Goal: Contribute content: Add original content to the website for others to see

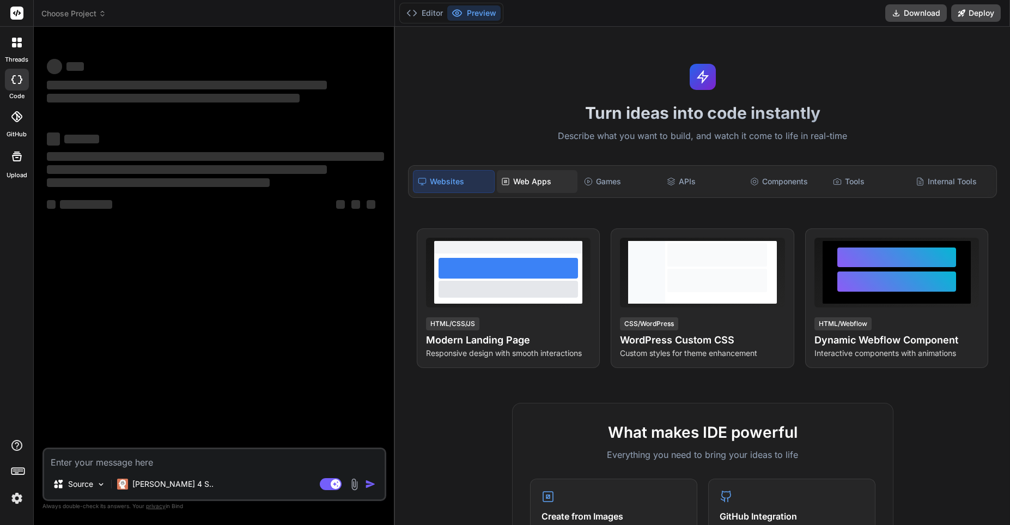
click at [528, 183] on div "Web Apps" at bounding box center [537, 181] width 81 height 23
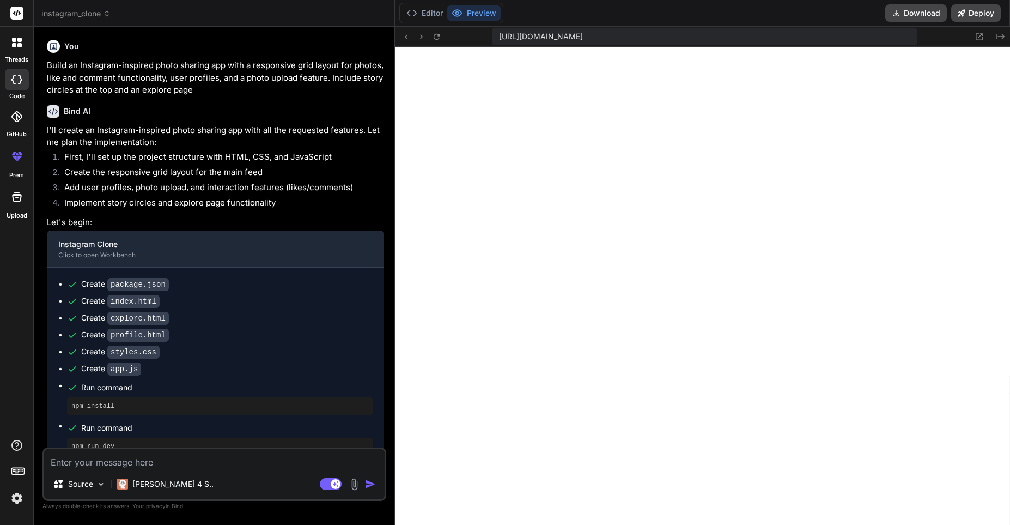
scroll to position [523, 0]
click at [901, 15] on icon at bounding box center [896, 13] width 9 height 9
click at [9, 10] on div at bounding box center [16, 13] width 33 height 27
click at [14, 10] on rect at bounding box center [16, 13] width 13 height 13
click at [16, 52] on div at bounding box center [16, 42] width 23 height 23
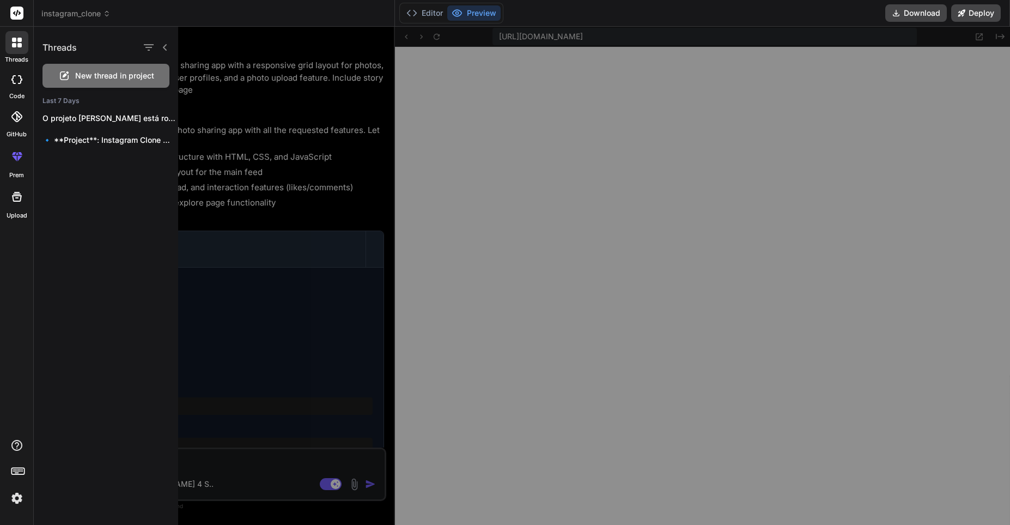
click at [121, 80] on span "New thread in project" at bounding box center [114, 75] width 79 height 11
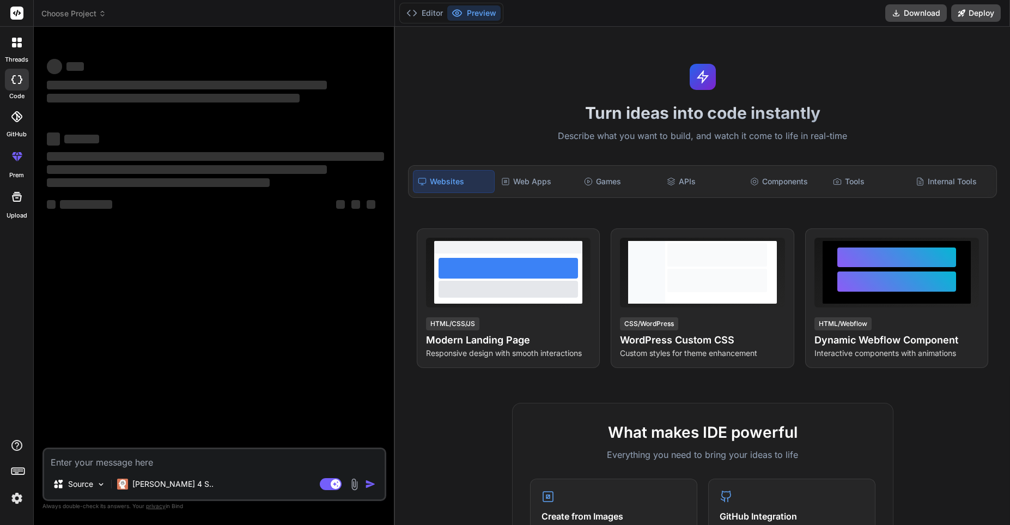
scroll to position [578, 0]
click at [171, 466] on textarea at bounding box center [214, 459] width 341 height 20
type textarea "x"
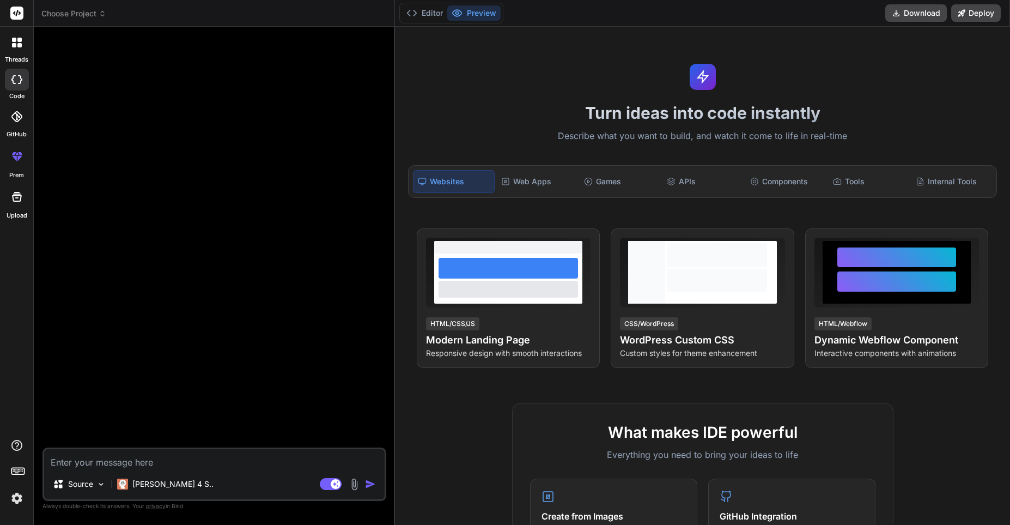
click at [107, 465] on textarea at bounding box center [214, 459] width 341 height 20
paste textarea "Lorem i dolor s ame consec: adip el sed doe temp i ut laboree do mag aliqua en …"
type textarea "Lorem i dolor s ame consec: adip el sed doe temp i ut laboree do mag aliqua en …"
type textarea "x"
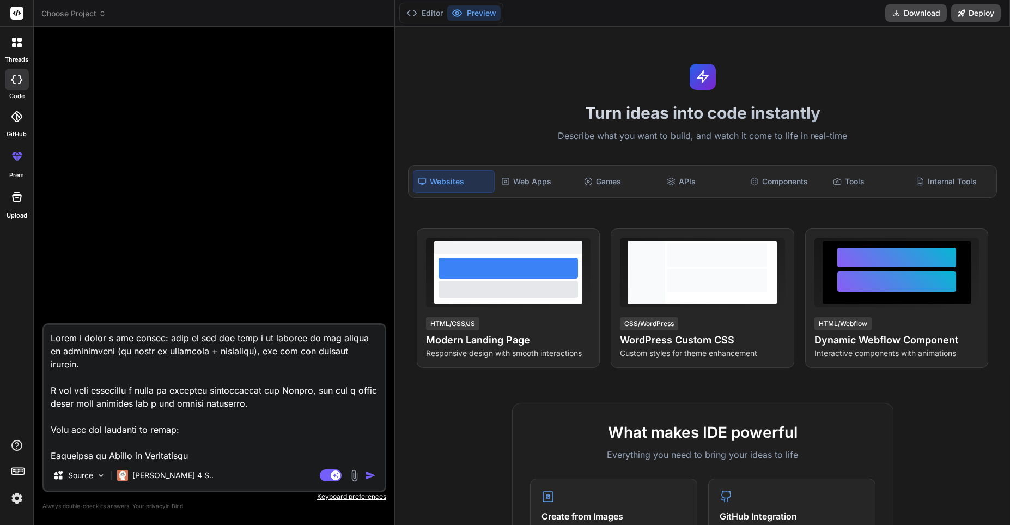
scroll to position [1217, 0]
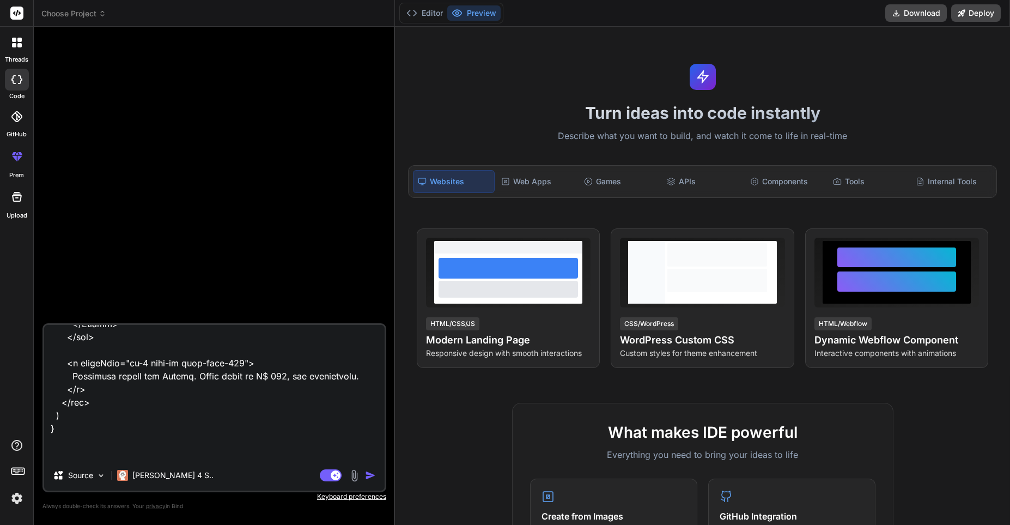
type textarea "Lorem i dolor s ame consec: adip el sed doe temp i ut laboree do mag aliqua en …"
type textarea "x"
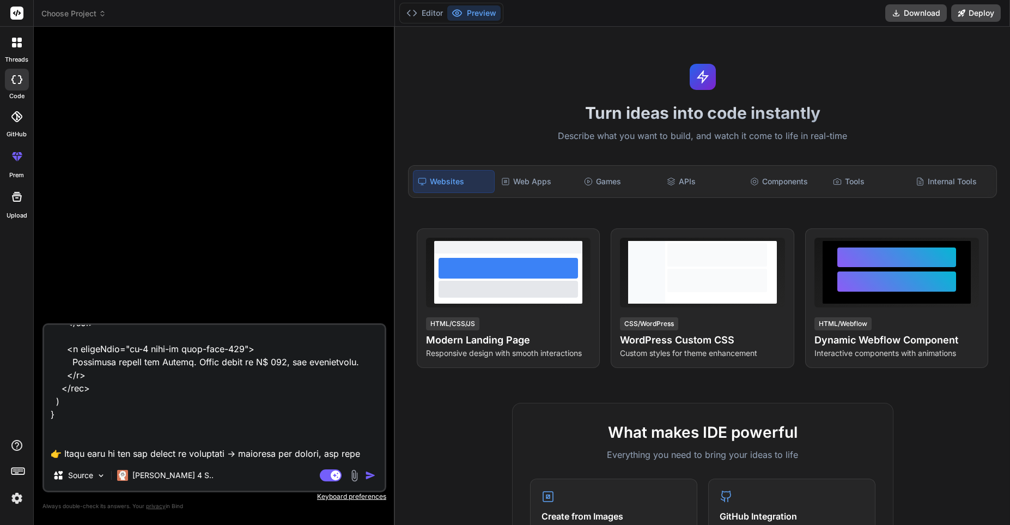
paste textarea "🎨 Loremipsum Dolors Ame consectet (adipi e seddoeius): Tempo (#550836) Inc utla…"
type textarea "Lorem i dolor s ame consec: adip el sed doe temp i ut laboree do mag aliqua en …"
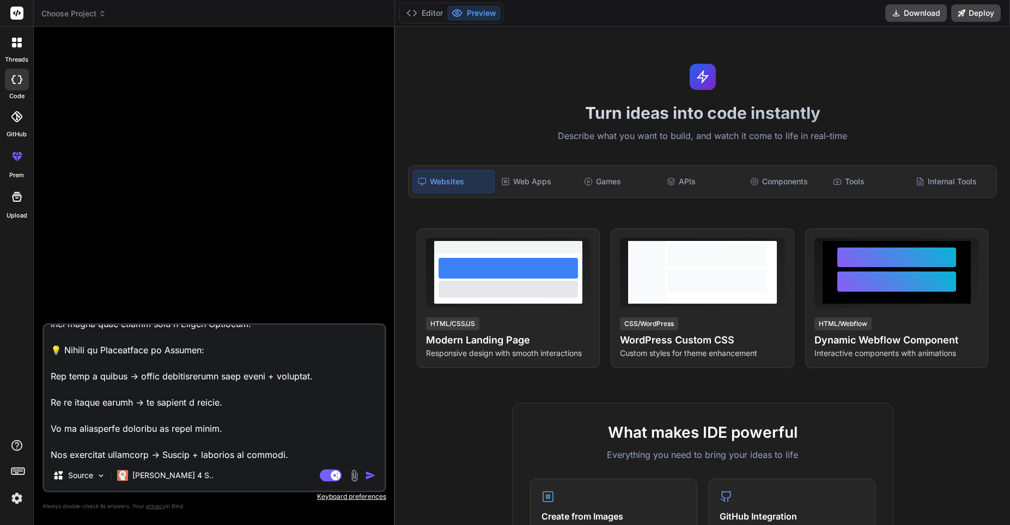
type textarea "x"
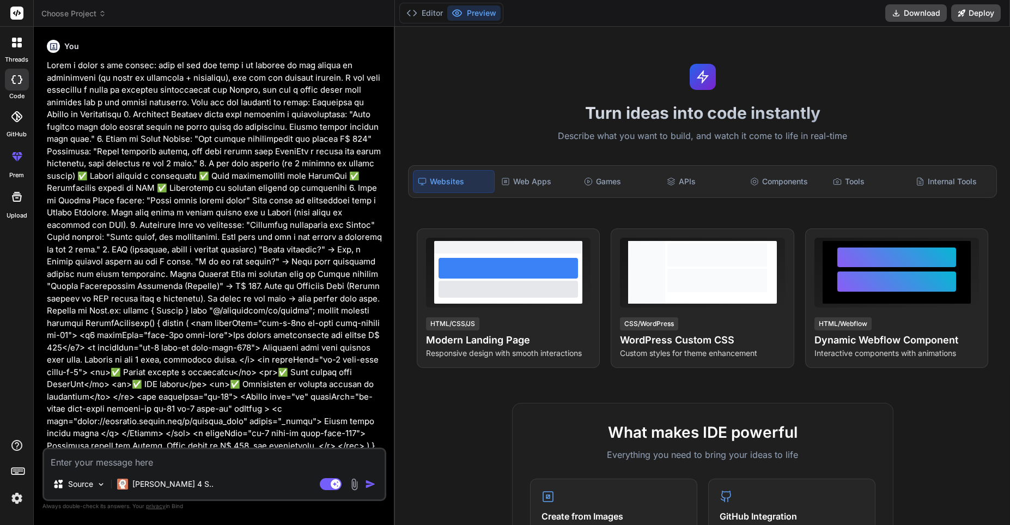
scroll to position [0, 0]
type textarea "x"
click at [387, 238] on div "Bind AI Web Search Created with Pixso. Code Generator You Bind AI 🔹 Project: La…" at bounding box center [214, 275] width 361 height 497
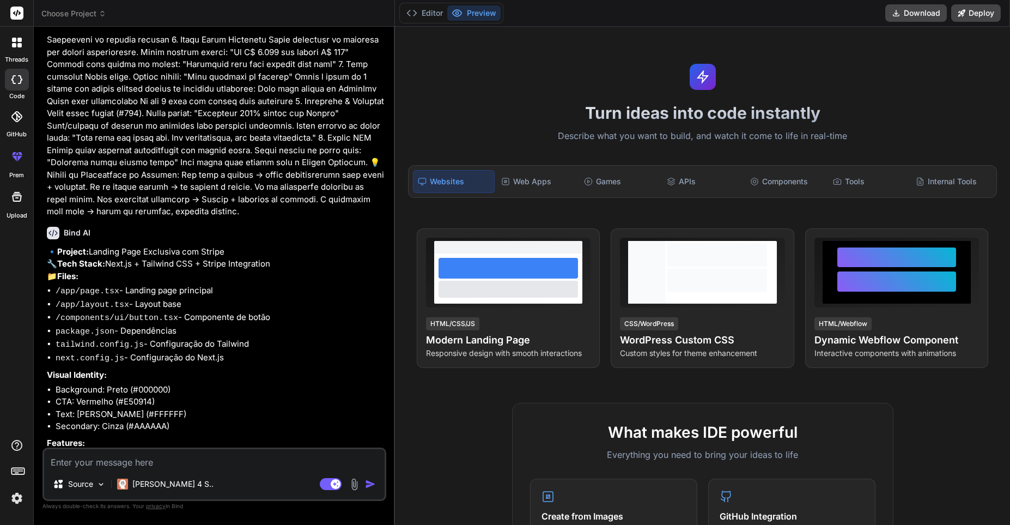
scroll to position [696, 0]
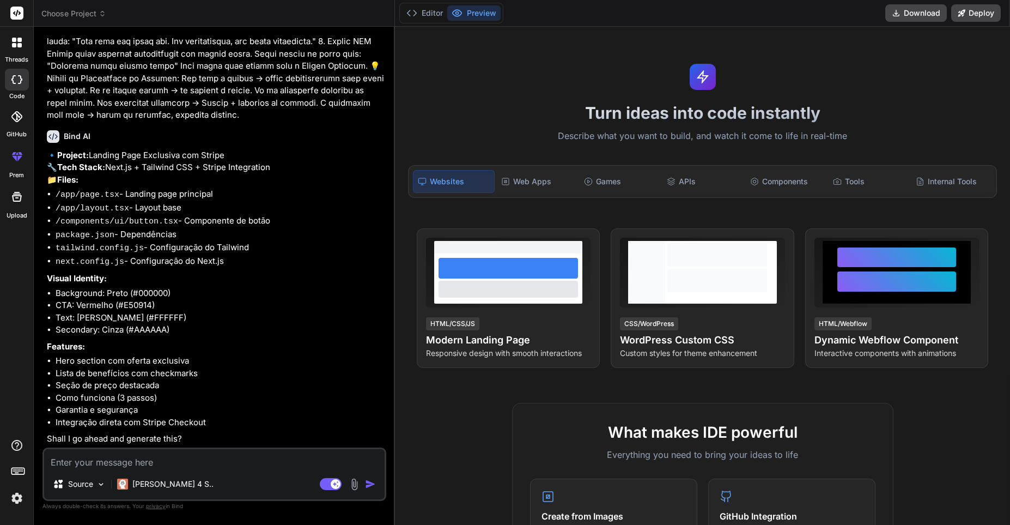
click at [592, 75] on div "Turn ideas into code instantly Describe what you want to build, and watch it co…" at bounding box center [702, 276] width 615 height 498
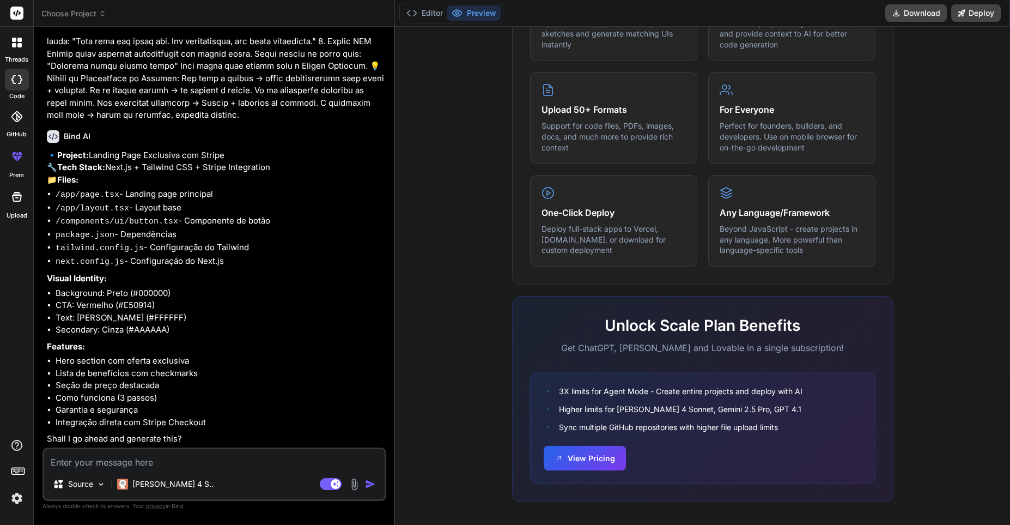
scroll to position [514, 0]
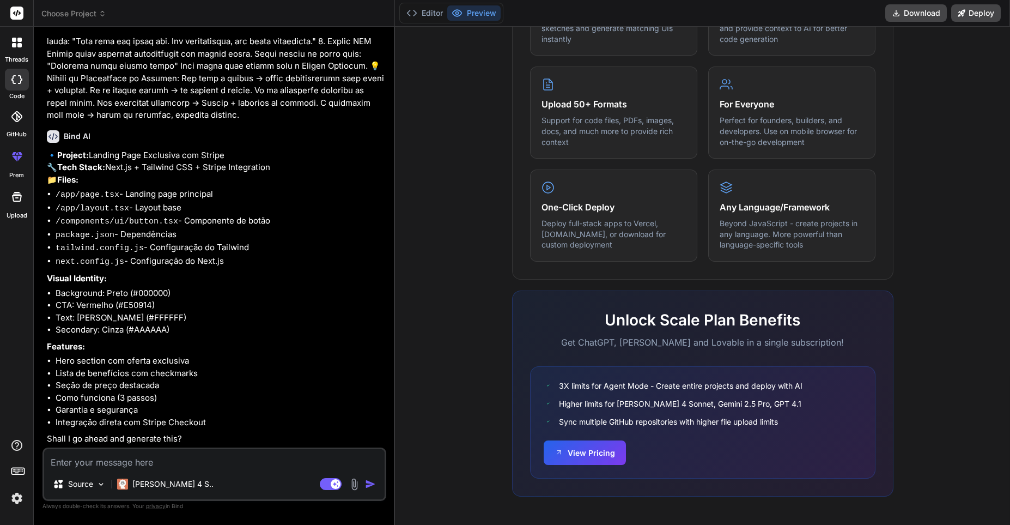
click at [303, 332] on li "Secondary: Cinza (#AAAAAA)" at bounding box center [220, 330] width 329 height 13
click at [484, 6] on button "Preview" at bounding box center [473, 12] width 53 height 15
click at [428, 16] on button "Editor" at bounding box center [424, 12] width 45 height 15
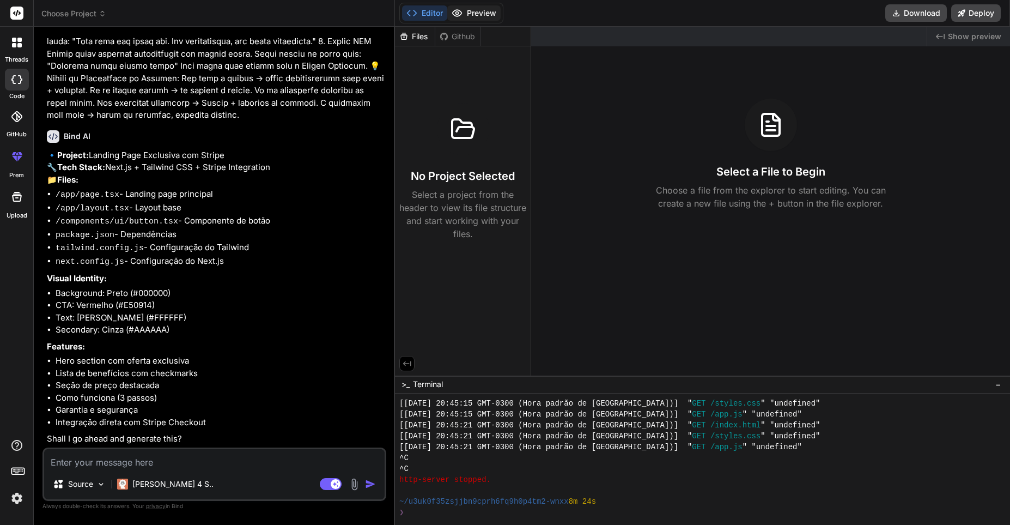
click at [476, 20] on button "Preview" at bounding box center [473, 12] width 53 height 15
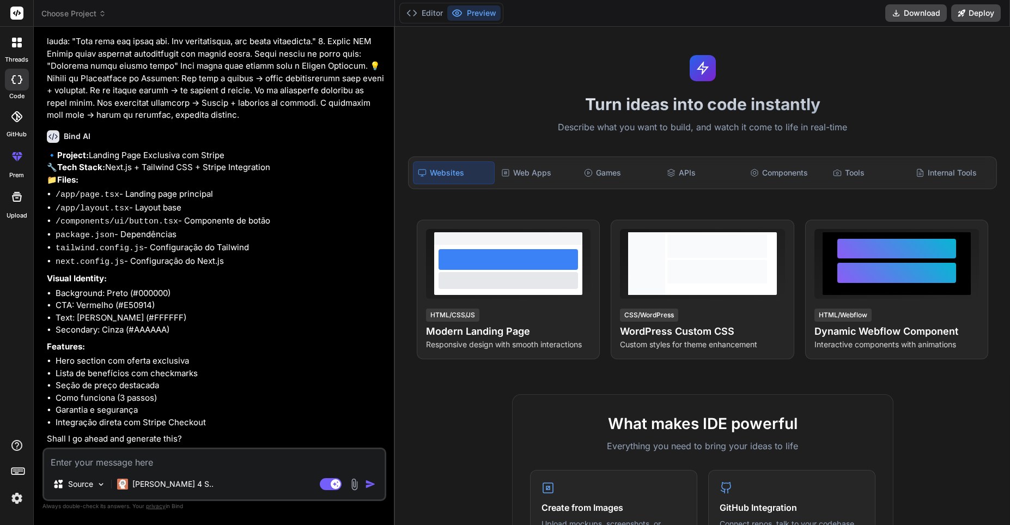
scroll to position [0, 0]
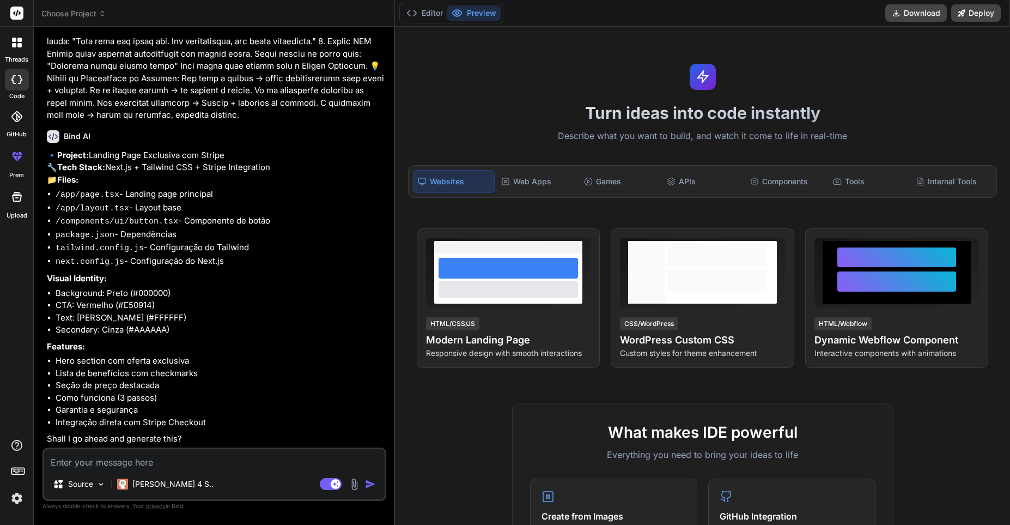
click at [212, 336] on li "Secondary: Cinza (#AAAAAA)" at bounding box center [220, 330] width 329 height 13
click at [226, 418] on li "Integração direta com Stripe Checkout" at bounding box center [220, 422] width 329 height 13
click at [223, 470] on div "Source [PERSON_NAME] 4 S.. Agent Mode. When this toggle is activated, AI automa…" at bounding box center [214, 473] width 344 height 53
click at [198, 466] on textarea at bounding box center [214, 459] width 341 height 20
click at [365, 483] on div "Agent Mode. When this toggle is activated, AI automatically makes decisions, re…" at bounding box center [349, 483] width 63 height 13
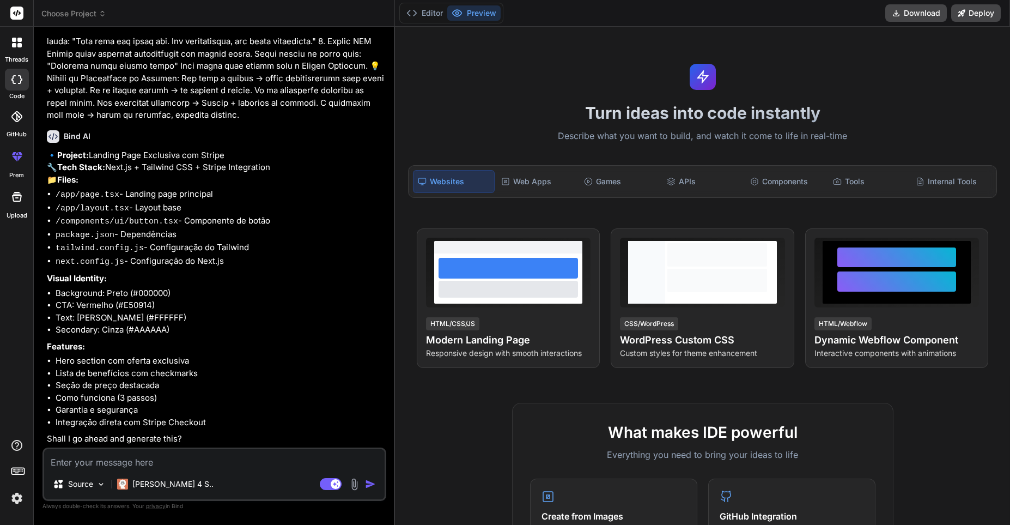
click at [372, 485] on img "button" at bounding box center [370, 483] width 11 height 11
click at [197, 463] on textarea at bounding box center [214, 459] width 341 height 20
type textarea "x"
type textarea "g"
type textarea "x"
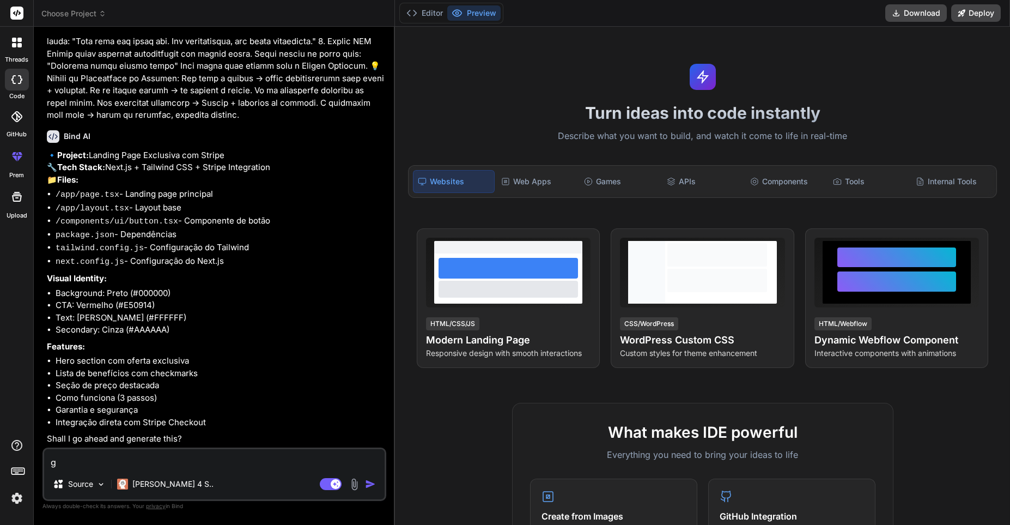
type textarea "ge"
type textarea "x"
type textarea "ger"
type textarea "x"
type textarea "[PERSON_NAME]"
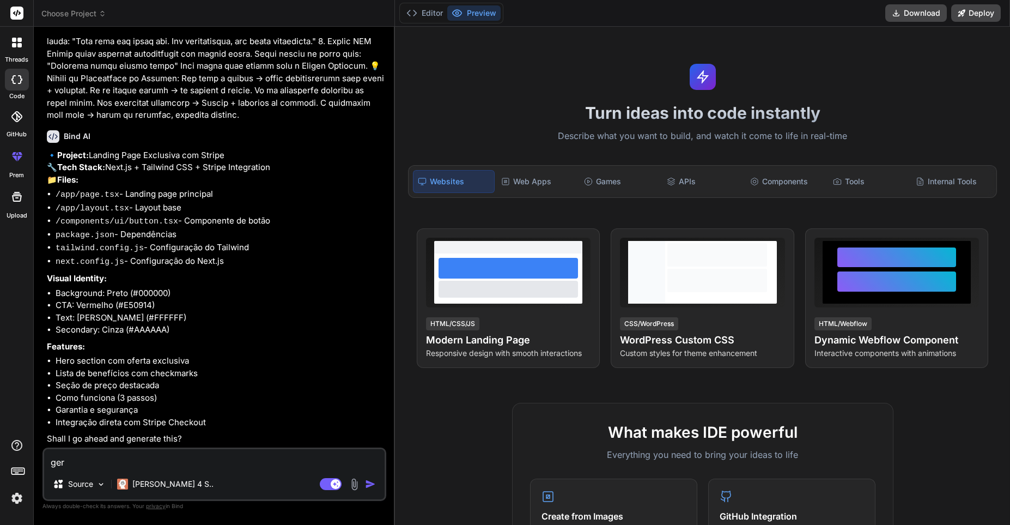
type textarea "x"
type textarea "[PERSON_NAME]"
type textarea "x"
type textarea "[PERSON_NAME] o"
type textarea "x"
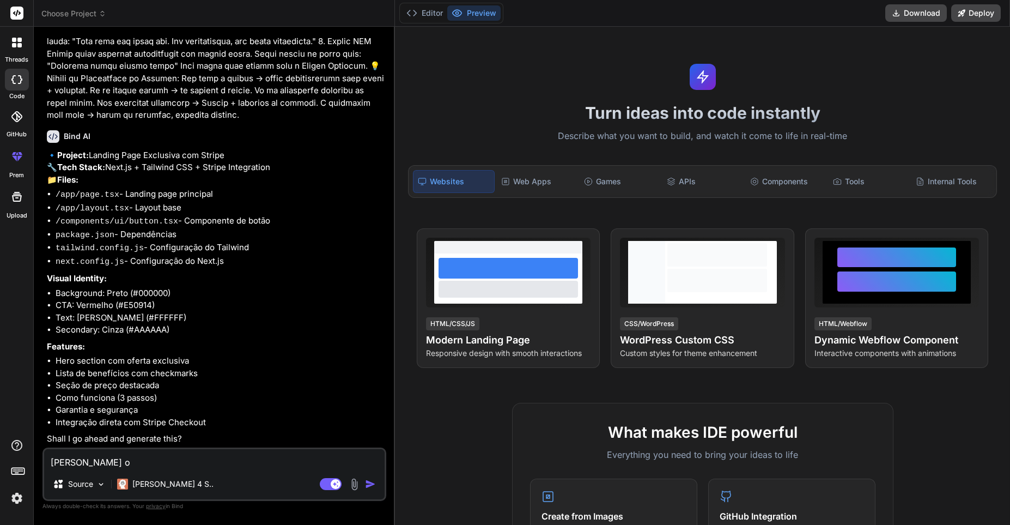
type textarea "[PERSON_NAME] o"
type textarea "x"
type textarea "[PERSON_NAME] o p"
type textarea "x"
type textarea "[PERSON_NAME] o pr"
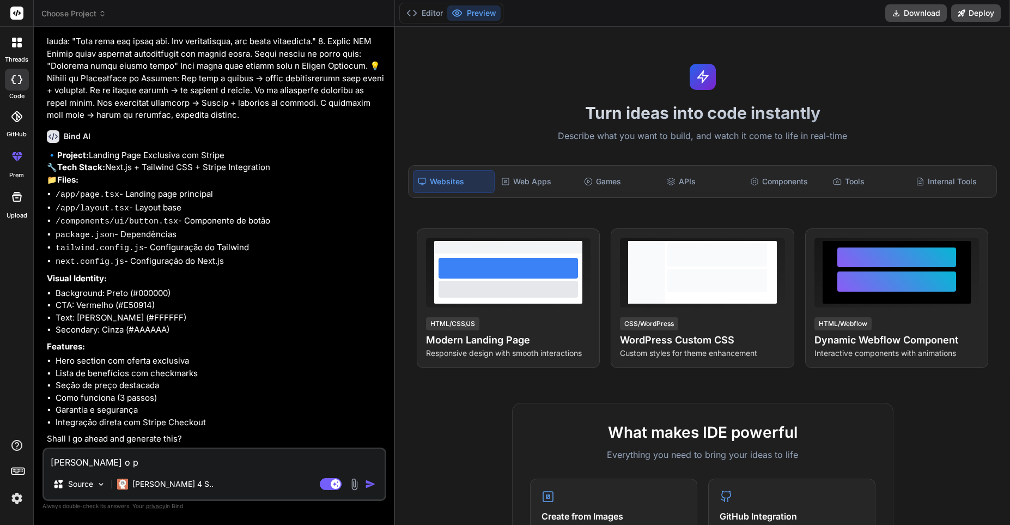
type textarea "x"
type textarea "[PERSON_NAME] o pro"
type textarea "x"
type textarea "[PERSON_NAME] o proe"
type textarea "x"
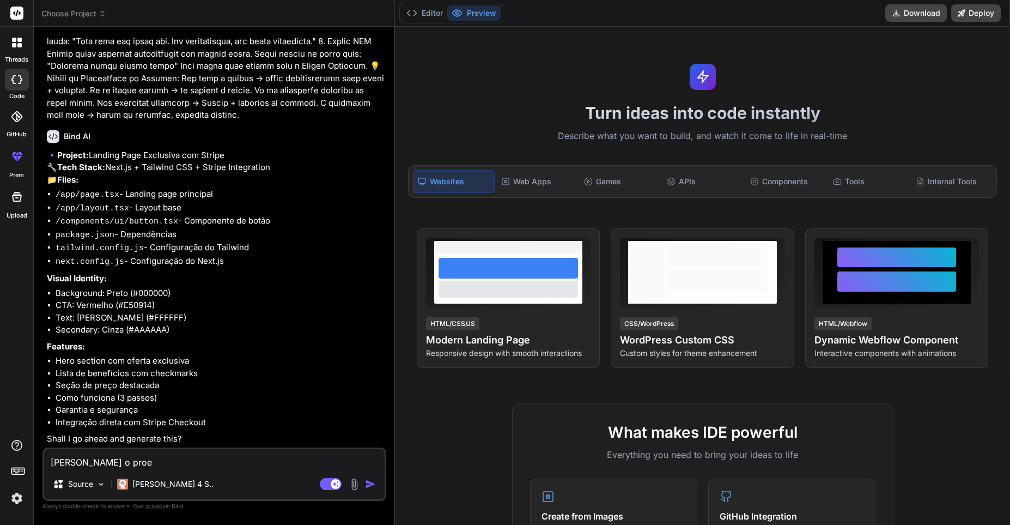
type textarea "[PERSON_NAME] o proej"
type textarea "x"
type textarea "[PERSON_NAME] o proe"
type textarea "x"
type textarea "[PERSON_NAME] o pro"
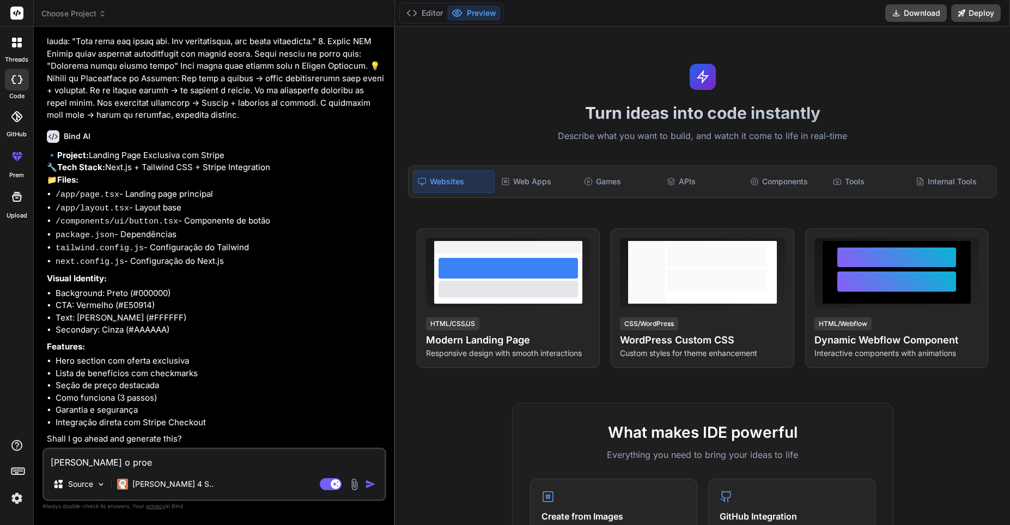
type textarea "x"
type textarea "[PERSON_NAME] o pr"
type textarea "x"
type textarea "[PERSON_NAME] o p"
type textarea "x"
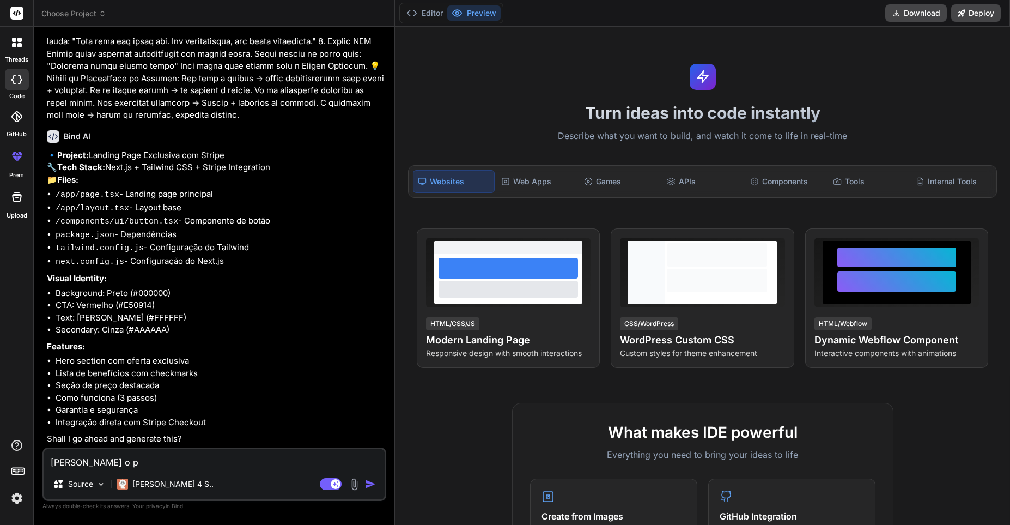
type textarea "[PERSON_NAME] o"
type textarea "x"
type textarea "[PERSON_NAME] o"
type textarea "x"
type textarea "[PERSON_NAME]"
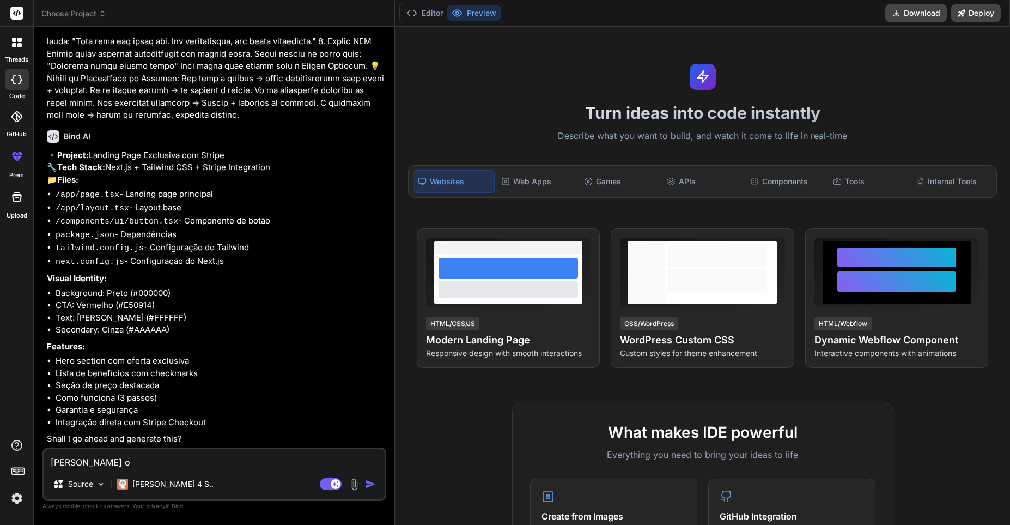
type textarea "x"
type textarea "[PERSON_NAME]"
type textarea "x"
type textarea "ger"
type textarea "x"
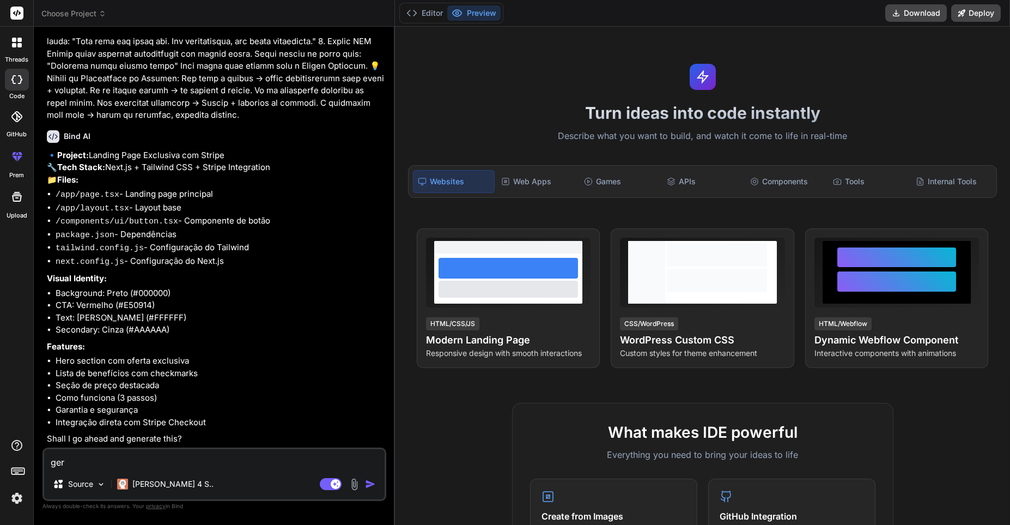
type textarea "ge"
type textarea "x"
type textarea "g"
type textarea "x"
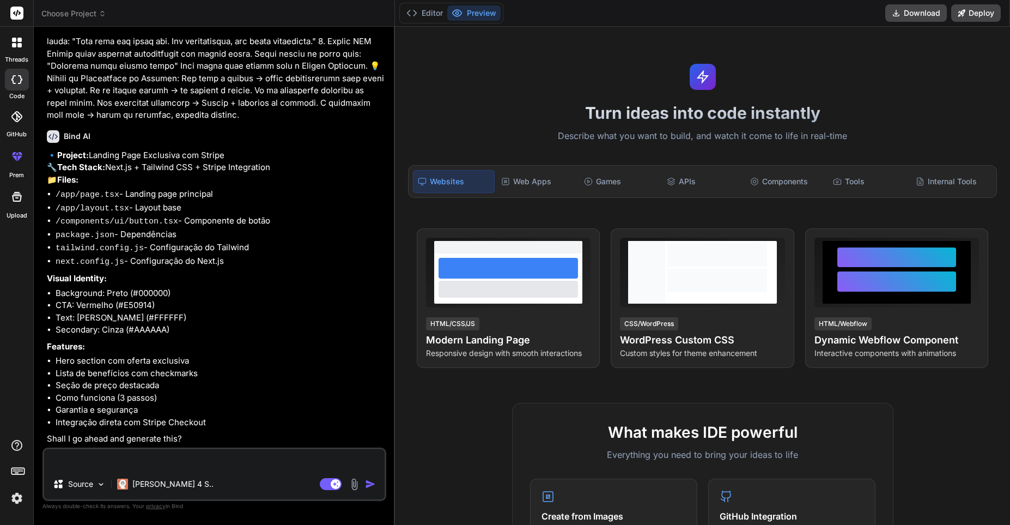
type textarea "x"
type textarea "c"
type textarea "x"
type textarea "cr"
type textarea "x"
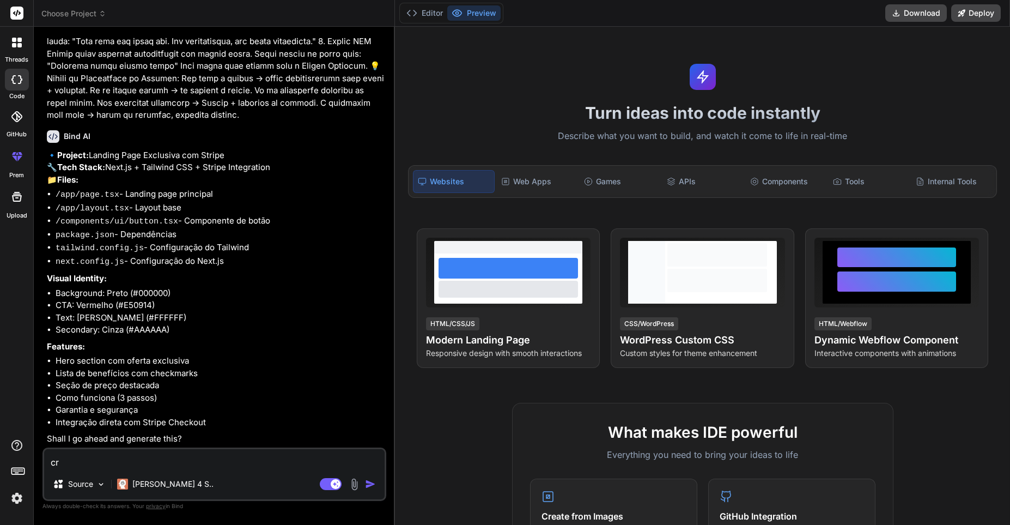
type textarea "cri"
type textarea "x"
type textarea "crie"
type textarea "x"
type textarea "crie"
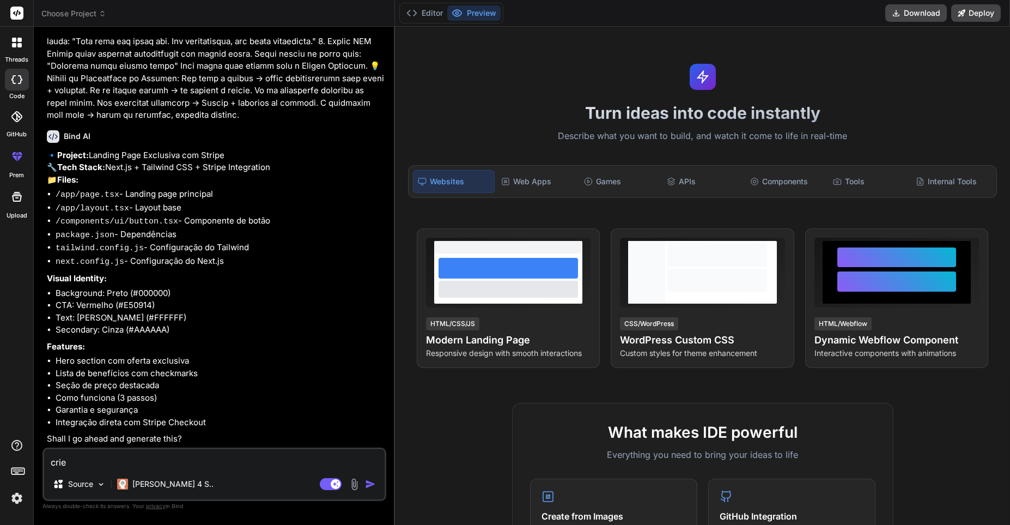
type textarea "x"
type textarea "crie o"
type textarea "x"
type textarea "crie o"
type textarea "x"
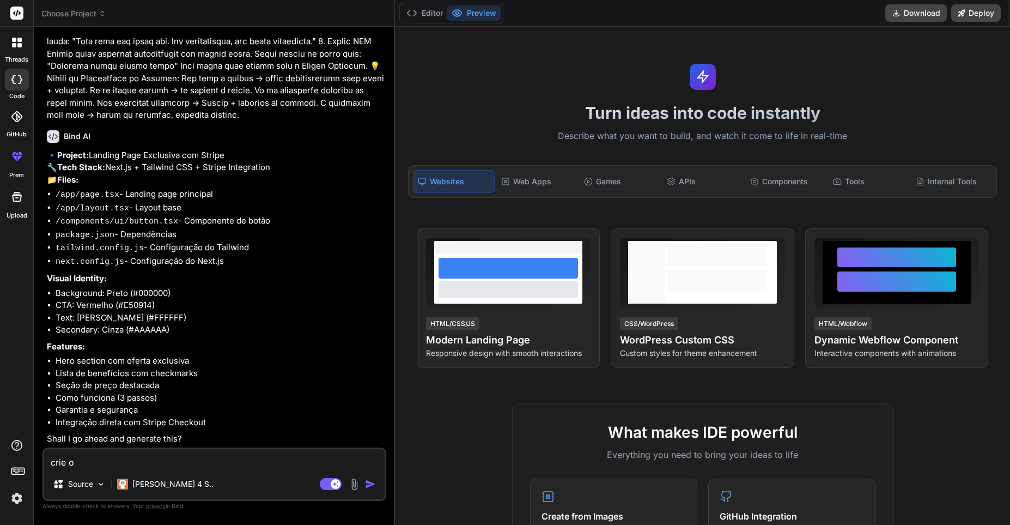
type textarea "crie o p"
type textarea "x"
type textarea "crie o pr"
type textarea "x"
type textarea "crie o pro"
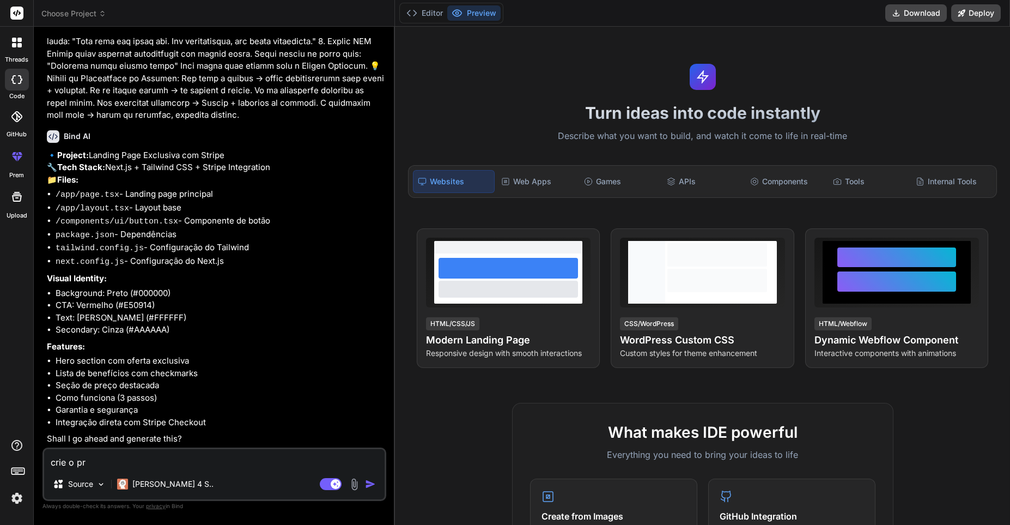
type textarea "x"
type textarea "crie o proj"
type textarea "x"
type textarea "crie o proje"
type textarea "x"
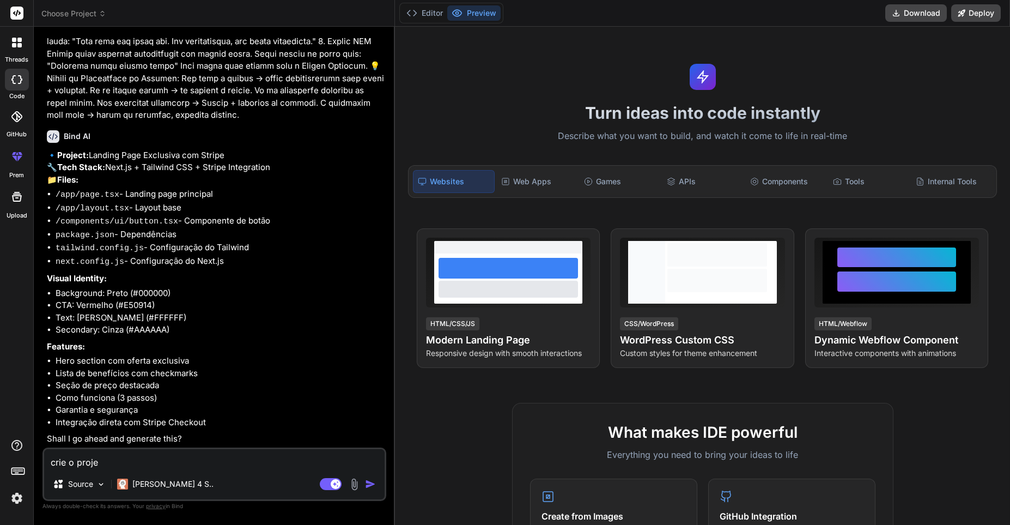
type textarea "crie o projet"
type textarea "x"
type textarea "crie o projeto"
type textarea "x"
type textarea "crie o projeto"
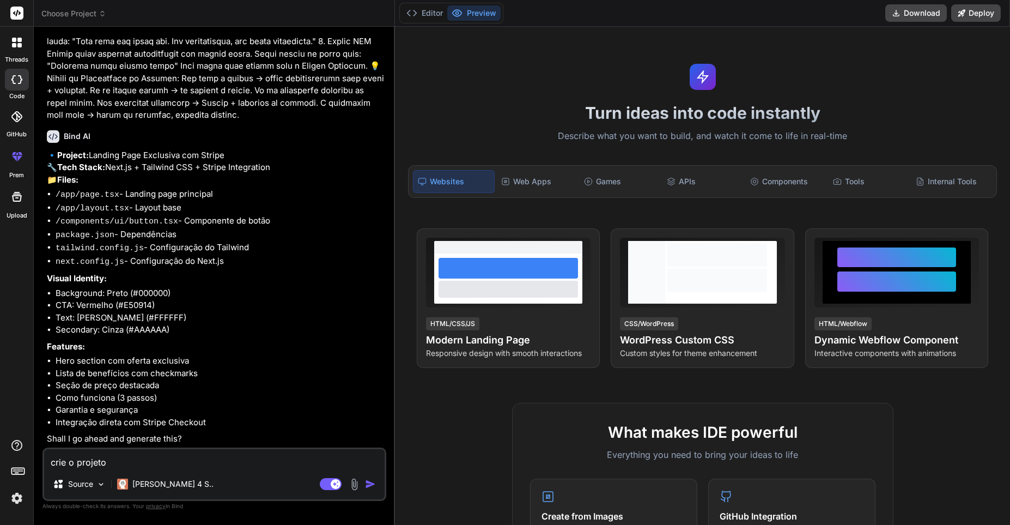
type textarea "x"
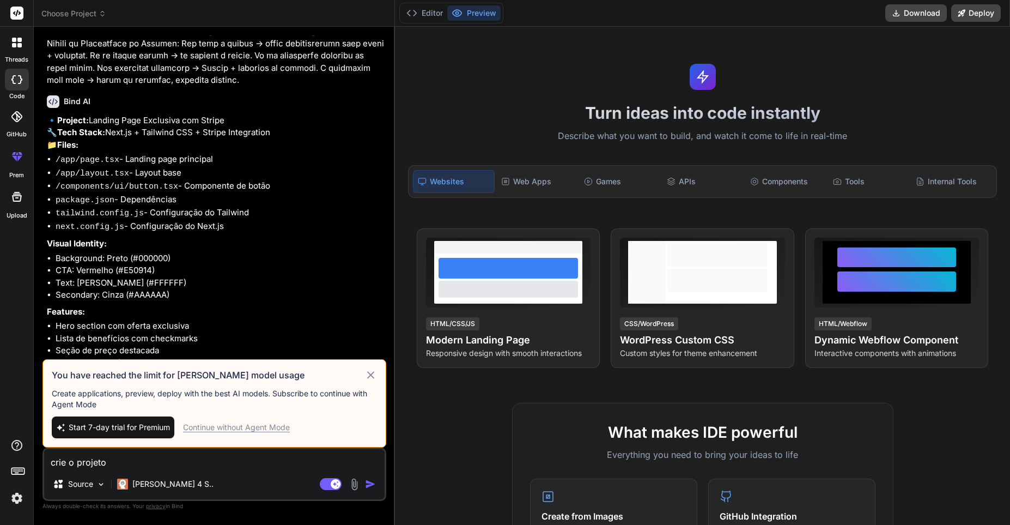
type textarea "crie o projeto"
click at [370, 379] on icon at bounding box center [371, 374] width 13 height 13
type textarea "x"
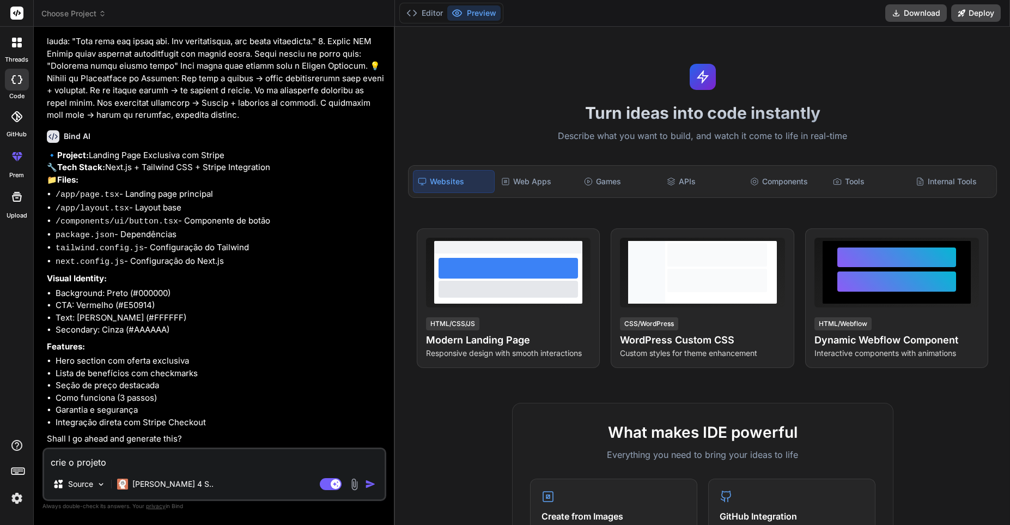
click at [339, 362] on li "Hero section com oferta exclusiva" at bounding box center [220, 361] width 329 height 13
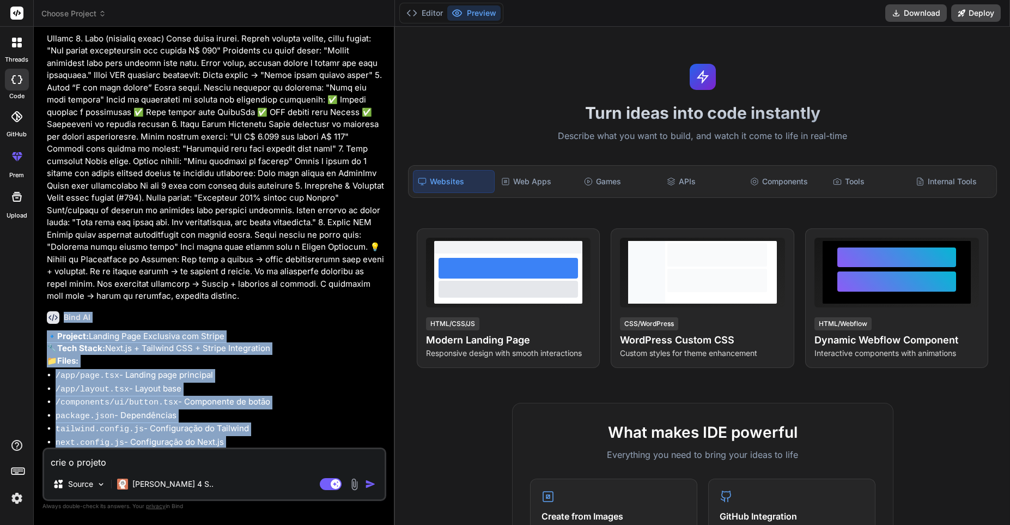
scroll to position [696, 0]
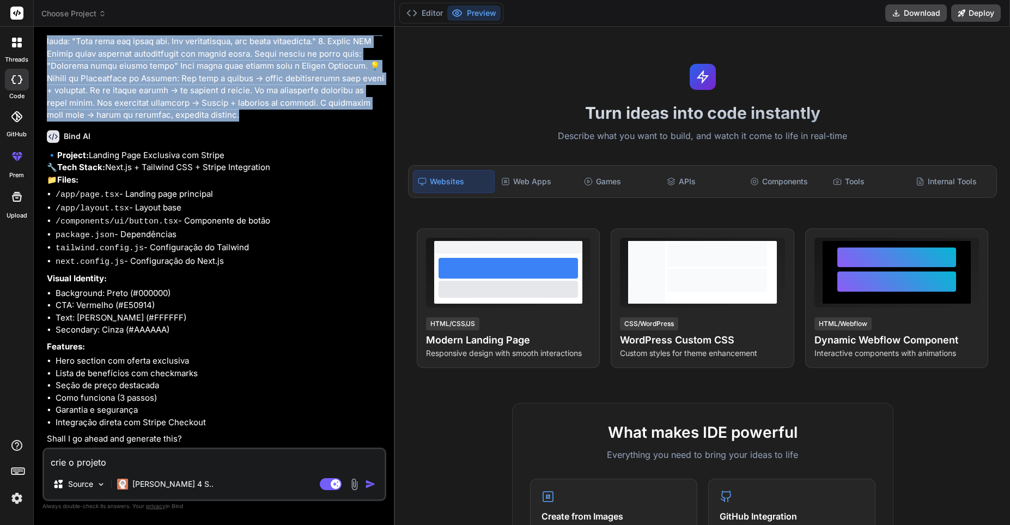
drag, startPoint x: 47, startPoint y: 66, endPoint x: 107, endPoint y: 88, distance: 63.6
copy p "Lorem i dolor s ame consec: adip el sed doe temp i ut laboree do mag aliqua en …"
